Goal: Navigation & Orientation: Find specific page/section

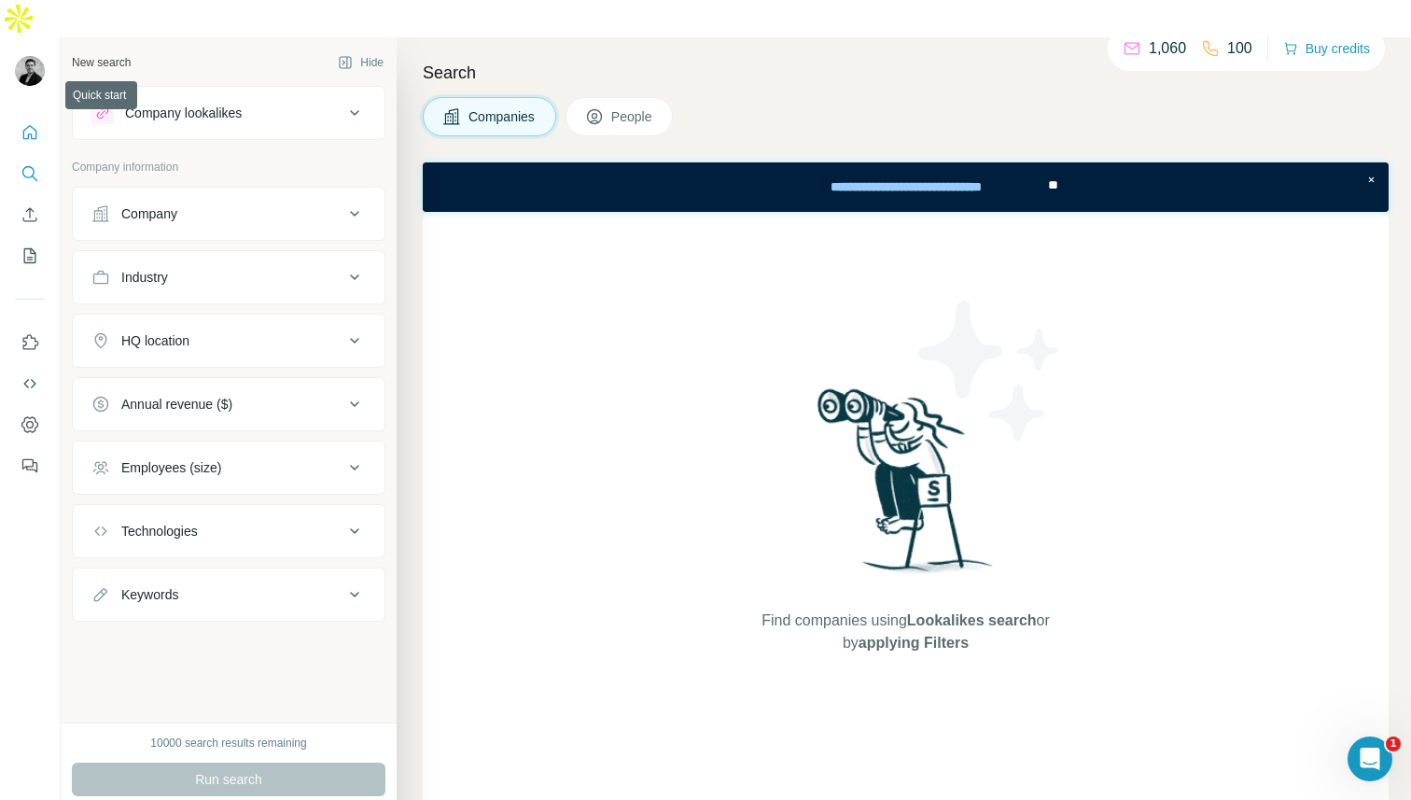
click at [21, 123] on icon "Quick start" at bounding box center [30, 132] width 19 height 19
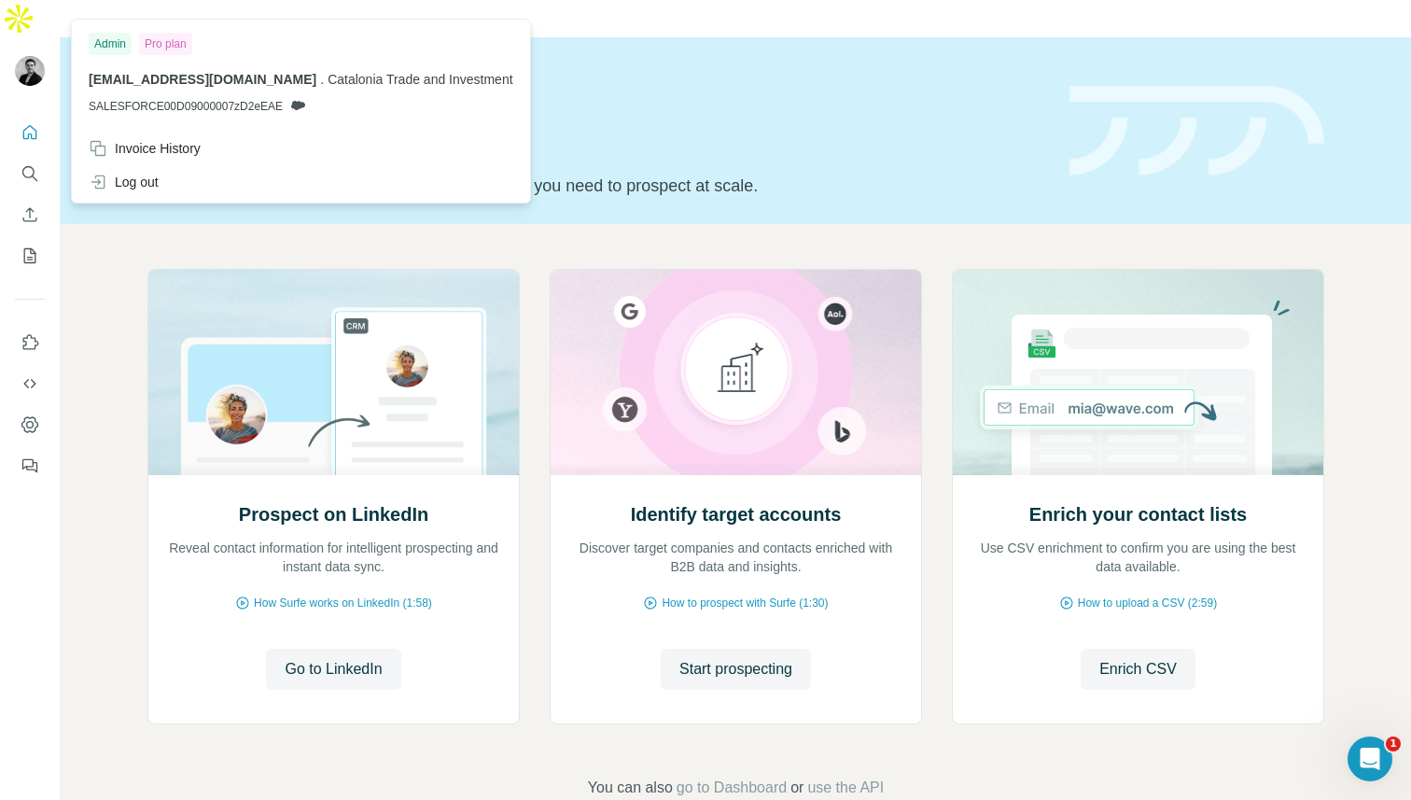
click at [28, 56] on img at bounding box center [30, 71] width 30 height 30
click at [181, 85] on span "jbuenafuente@catalonia.com" at bounding box center [203, 79] width 228 height 15
click at [102, 88] on p "jbuenafuente@catalonia.com . Catalonia Trade and Investment" at bounding box center [301, 79] width 425 height 19
click at [101, 51] on div "Admin" at bounding box center [110, 44] width 43 height 22
click at [21, 415] on icon "Dashboard" at bounding box center [30, 424] width 19 height 19
